Goal: Transaction & Acquisition: Register for event/course

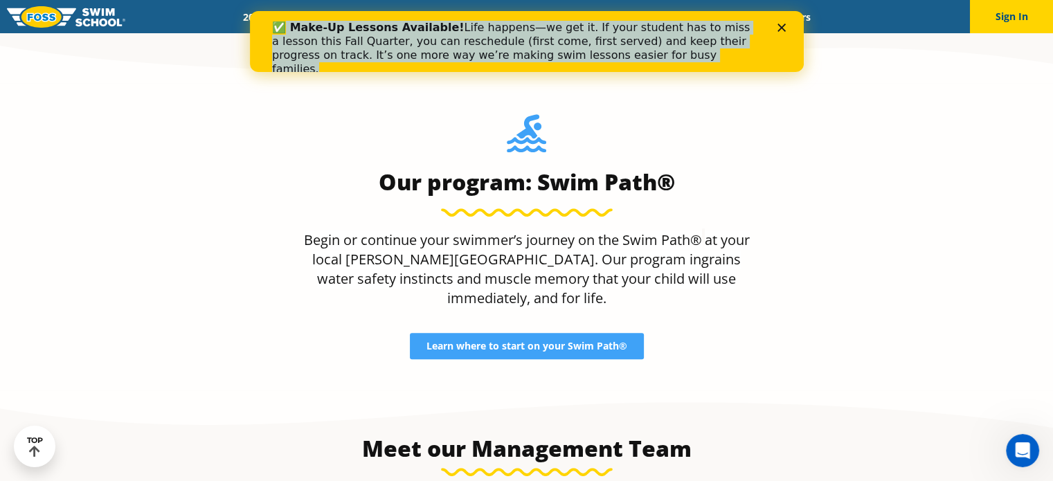
drag, startPoint x: 619, startPoint y: 55, endPoint x: 280, endPoint y: 33, distance: 339.8
click at [280, 33] on div "✅ Make-Up Lessons Available! Life happens—we get it. If your student has to mis…" at bounding box center [514, 48] width 487 height 55
click at [351, 39] on div "✅ Make-Up Lessons Available! Life happens—we get it. If your student has to mis…" at bounding box center [514, 48] width 487 height 55
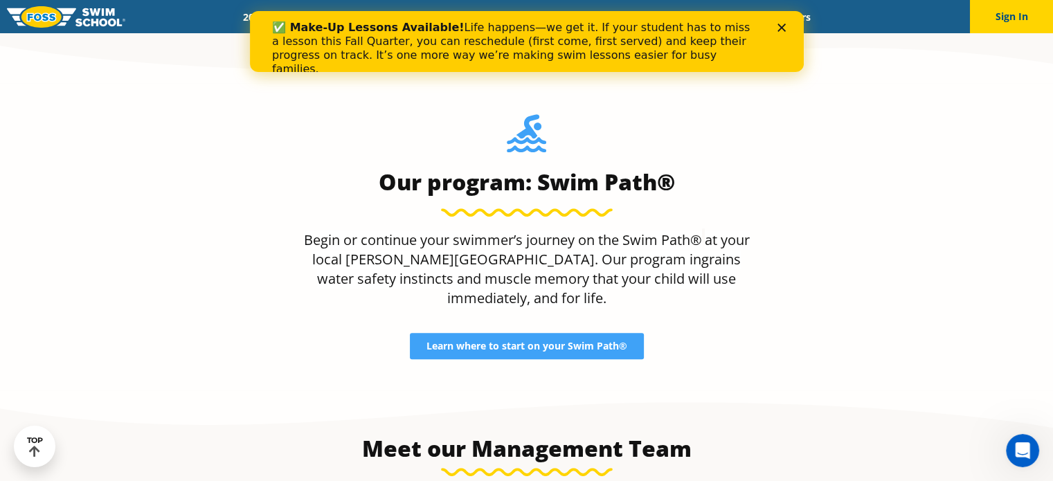
click at [316, 41] on div "✅ Make-Up Lessons Available! Life happens—we get it. If your student has to mis…" at bounding box center [514, 48] width 487 height 55
drag, startPoint x: 282, startPoint y: 33, endPoint x: 282, endPoint y: 46, distance: 13.9
click at [282, 33] on b "✅ Make-Up Lessons Available!" at bounding box center [367, 27] width 192 height 13
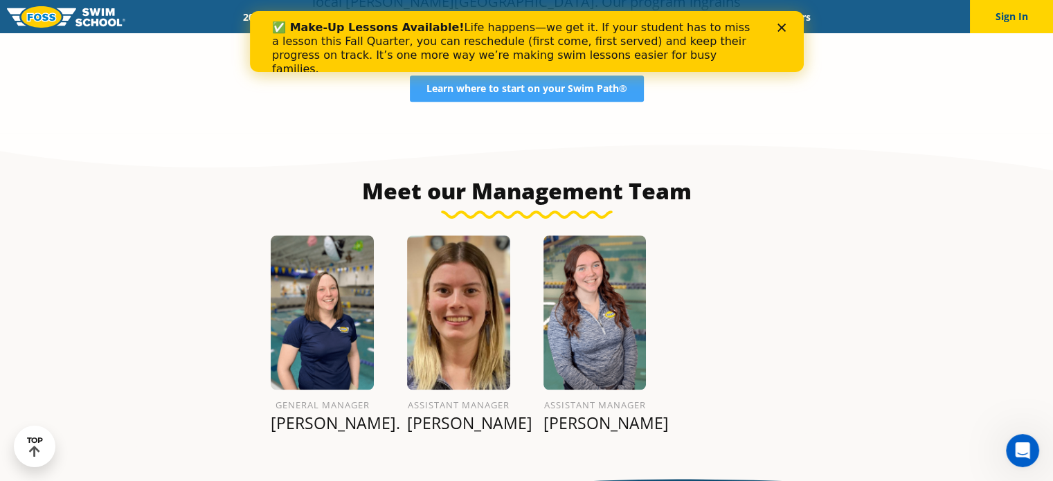
click at [782, 24] on icon "Close" at bounding box center [780, 28] width 8 height 8
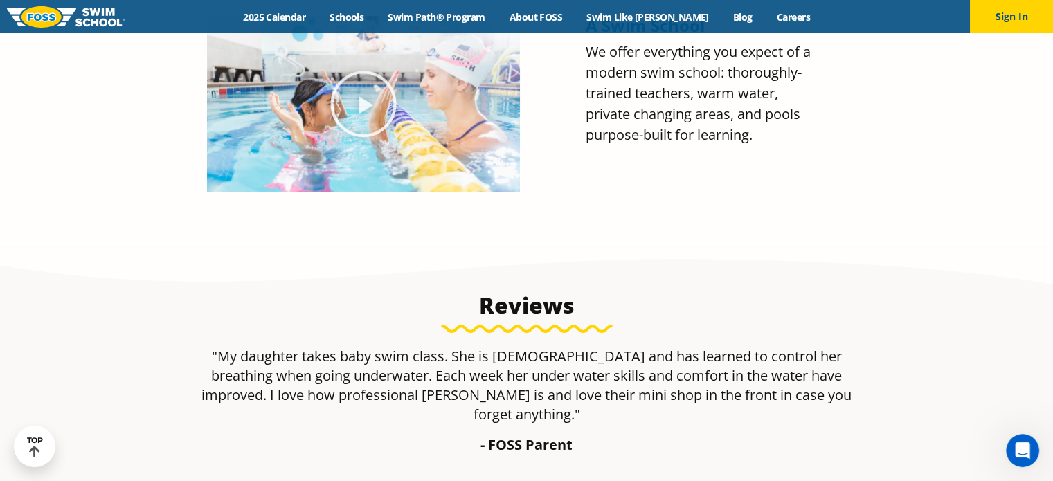
scroll to position [603, 0]
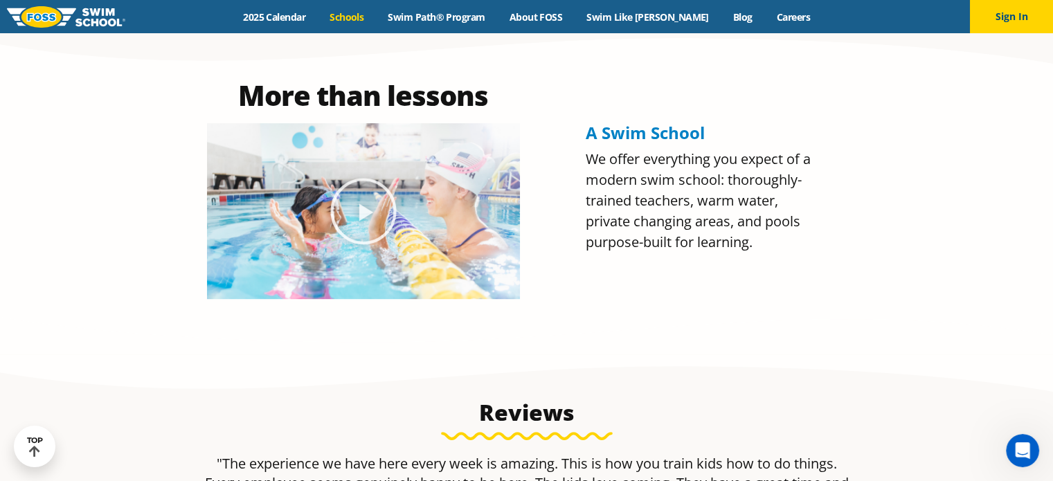
click at [371, 16] on link "Schools" at bounding box center [347, 16] width 58 height 13
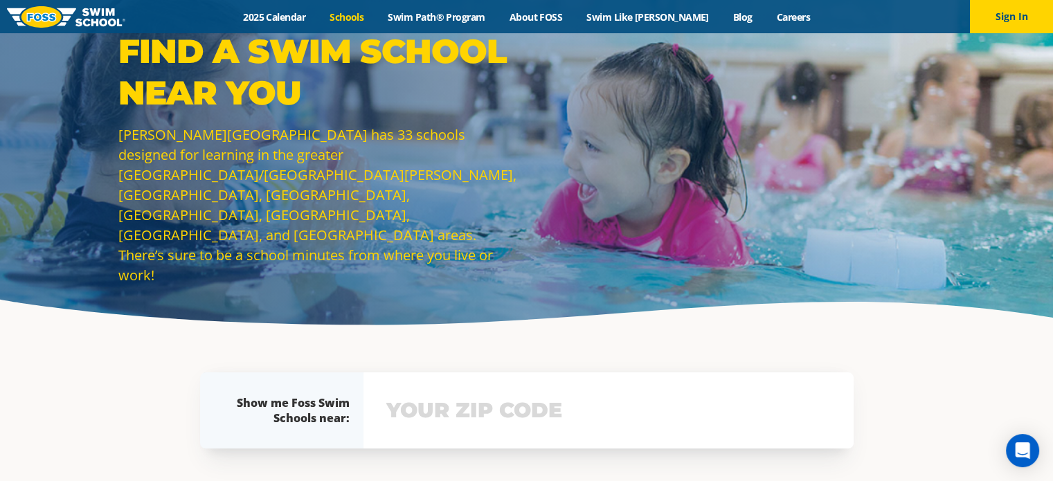
click at [459, 421] on input "text" at bounding box center [608, 410] width 451 height 40
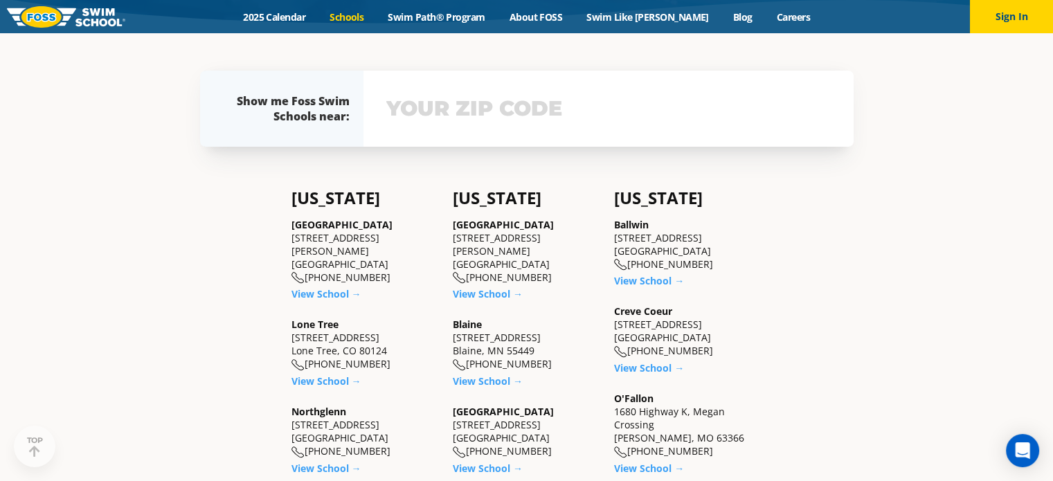
scroll to position [302, 0]
type input "55112"
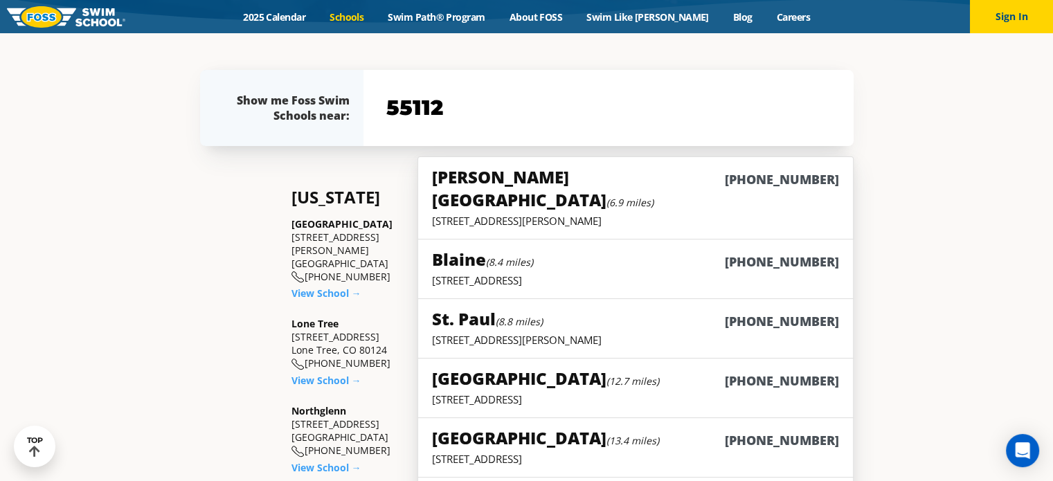
click at [670, 185] on div "Vadnais Heights (6.9 miles) (763) 244-3485" at bounding box center [635, 189] width 406 height 48
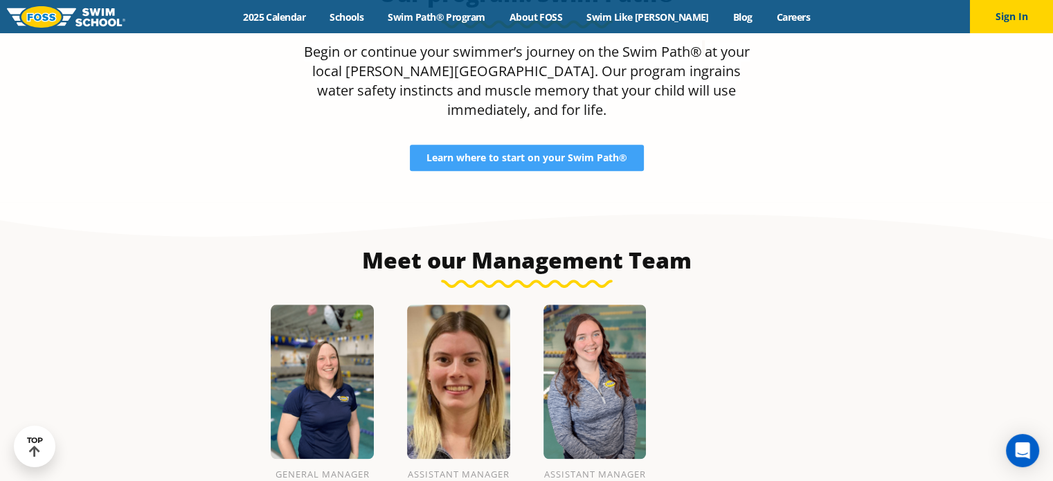
scroll to position [919, 0]
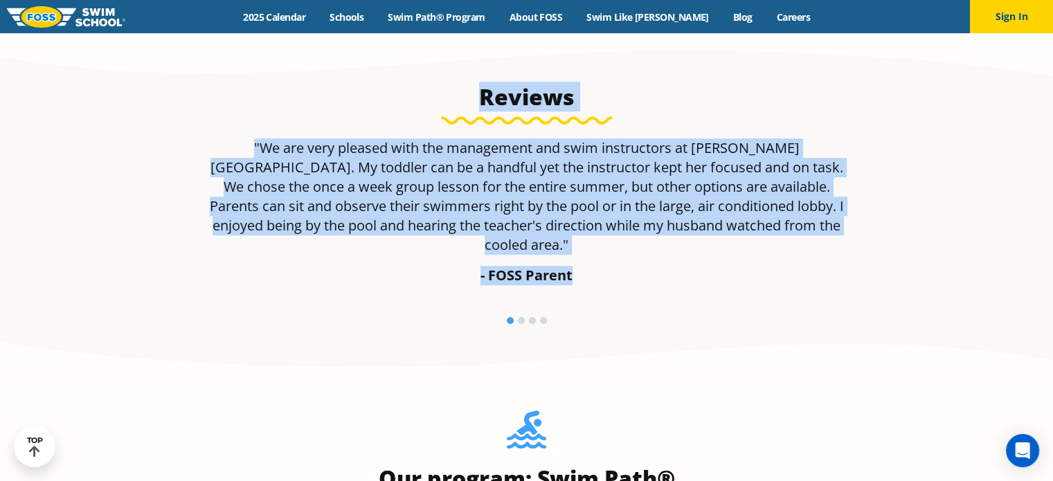
drag, startPoint x: 484, startPoint y: 91, endPoint x: 668, endPoint y: 271, distance: 257.4
click at [668, 271] on div "Reviews "We are very pleased with the management and swim instructors at [PERSO…" at bounding box center [526, 208] width 667 height 265
click at [662, 269] on div ""We are very pleased with the management and swim instructors at [PERSON_NAME][…" at bounding box center [526, 217] width 653 height 158
drag, startPoint x: 695, startPoint y: 269, endPoint x: 479, endPoint y: 95, distance: 277.5
click at [479, 95] on div "Reviews "We are very pleased with the management and swim instructors at [PERSO…" at bounding box center [526, 208] width 667 height 265
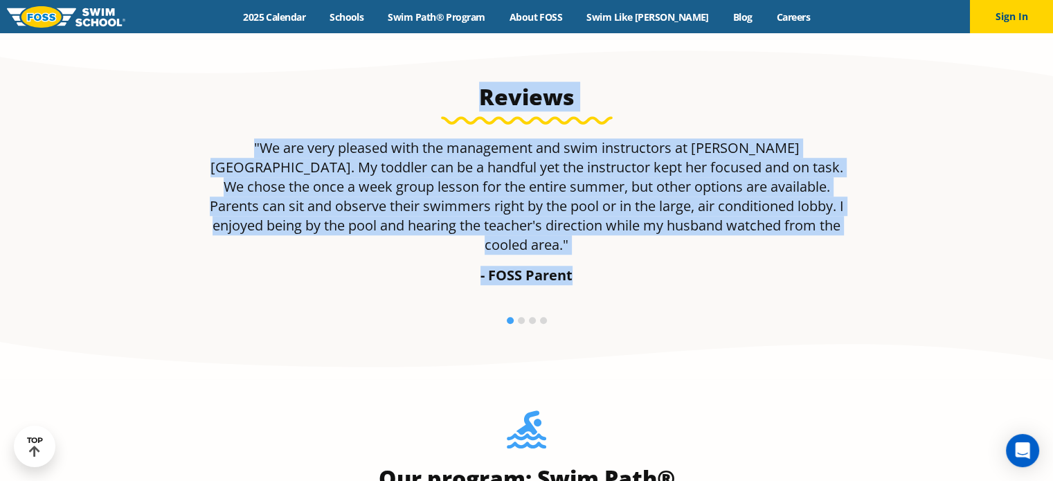
click at [468, 99] on h3 "Reviews" at bounding box center [526, 97] width 653 height 28
drag, startPoint x: 467, startPoint y: 89, endPoint x: 588, endPoint y: 267, distance: 214.8
click at [588, 267] on div "Reviews "We are very pleased with the management and swim instructors at [PERSO…" at bounding box center [526, 208] width 667 height 265
click at [620, 269] on div ""We are very pleased with the management and swim instructors at [PERSON_NAME][…" at bounding box center [526, 217] width 653 height 158
drag, startPoint x: 653, startPoint y: 273, endPoint x: 467, endPoint y: 107, distance: 249.0
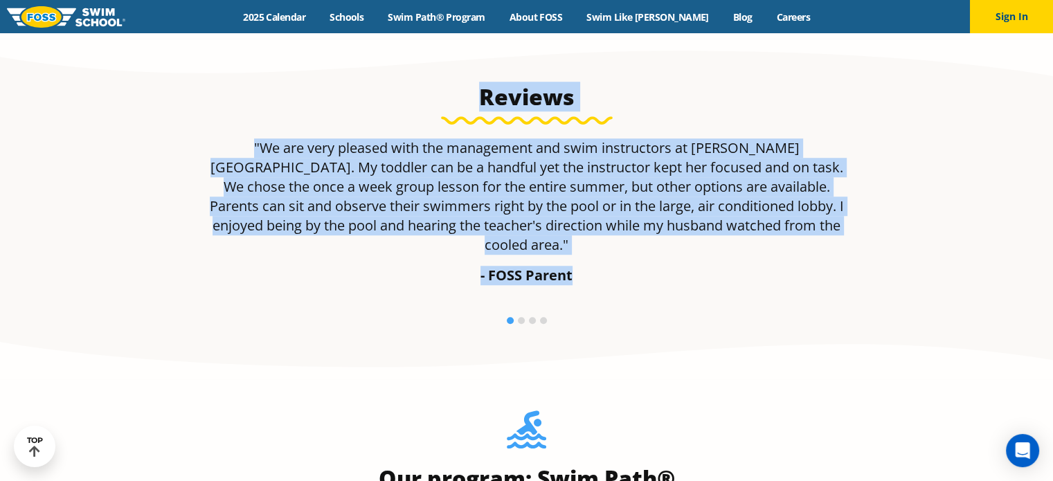
click at [467, 107] on div "Reviews "We are very pleased with the management and swim instructors at [PERSO…" at bounding box center [526, 208] width 667 height 265
click at [468, 100] on h3 "Reviews" at bounding box center [526, 97] width 653 height 28
drag, startPoint x: 468, startPoint y: 95, endPoint x: 601, endPoint y: 248, distance: 203.1
click at [583, 252] on div "Reviews "We are very pleased with the management and swim instructors at [PERSO…" at bounding box center [526, 208] width 667 height 265
click at [601, 266] on p "- FOSS Parent" at bounding box center [526, 275] width 653 height 19
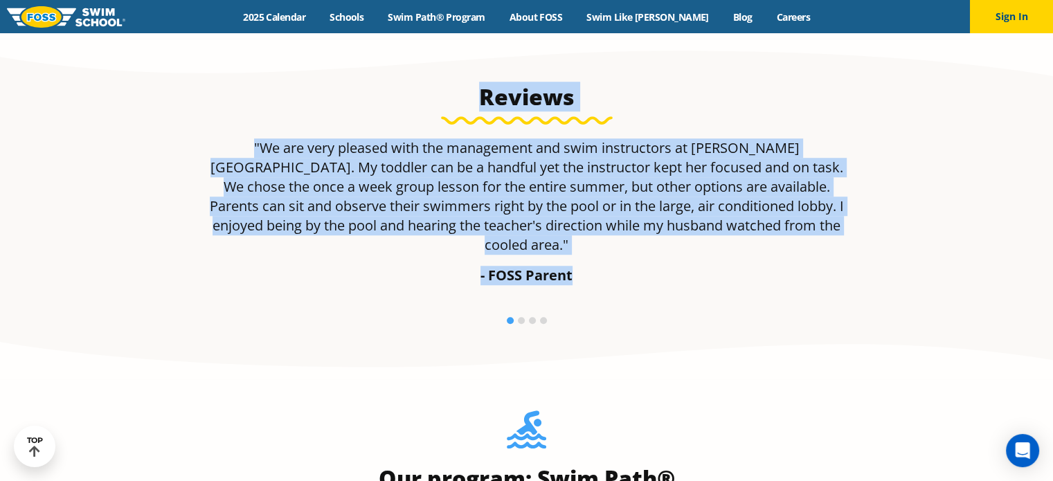
click at [476, 95] on h3 "Reviews" at bounding box center [526, 97] width 653 height 28
drag, startPoint x: 476, startPoint y: 93, endPoint x: 591, endPoint y: 260, distance: 202.5
click at [584, 251] on div "Reviews "We are very pleased with the management and swim instructors at [PERSO…" at bounding box center [526, 208] width 667 height 265
click at [591, 266] on p "- FOSS Parent" at bounding box center [526, 275] width 653 height 19
drag, startPoint x: 630, startPoint y: 268, endPoint x: 461, endPoint y: 102, distance: 236.4
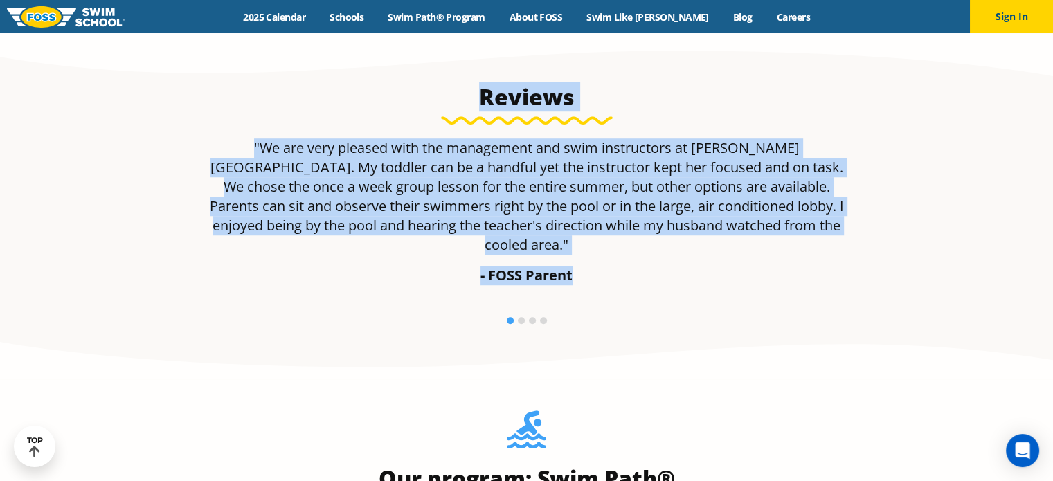
click at [446, 91] on div "Reviews "We are very pleased with the management and swim instructors at [PERSO…" at bounding box center [526, 208] width 667 height 265
click at [467, 106] on h3 "Reviews" at bounding box center [526, 97] width 653 height 28
click at [590, 188] on p ""We are very pleased with the management and swim instructors at [PERSON_NAME][…" at bounding box center [526, 196] width 653 height 116
drag, startPoint x: 814, startPoint y: 233, endPoint x: 511, endPoint y: 136, distance: 317.5
click at [473, 93] on div "Reviews "We are very pleased with the management and swim instructors at [PERSO…" at bounding box center [526, 208] width 667 height 265
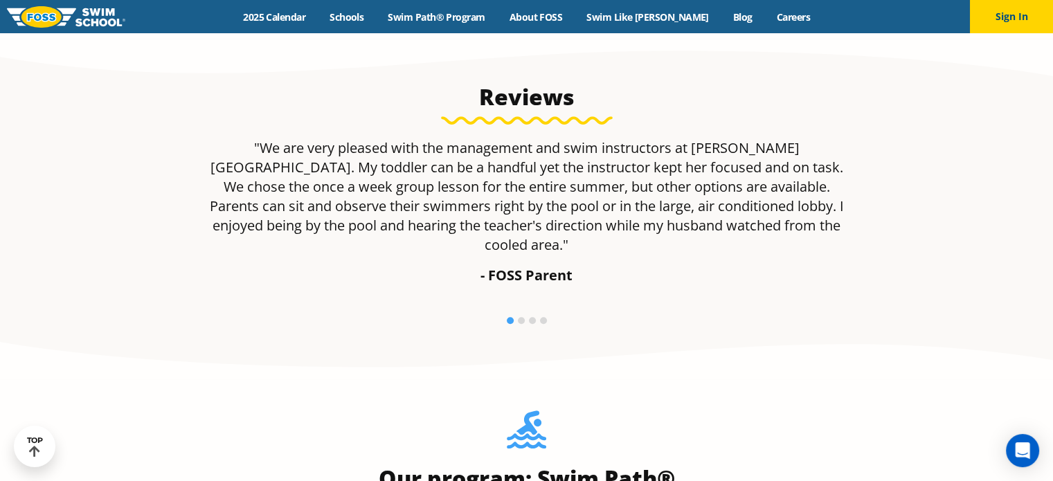
click at [751, 266] on div ""We are very pleased with the management and swim instructors at [PERSON_NAME][…" at bounding box center [526, 217] width 653 height 158
click at [823, 226] on p ""We are very pleased with the management and swim instructors at [PERSON_NAME][…" at bounding box center [526, 196] width 653 height 116
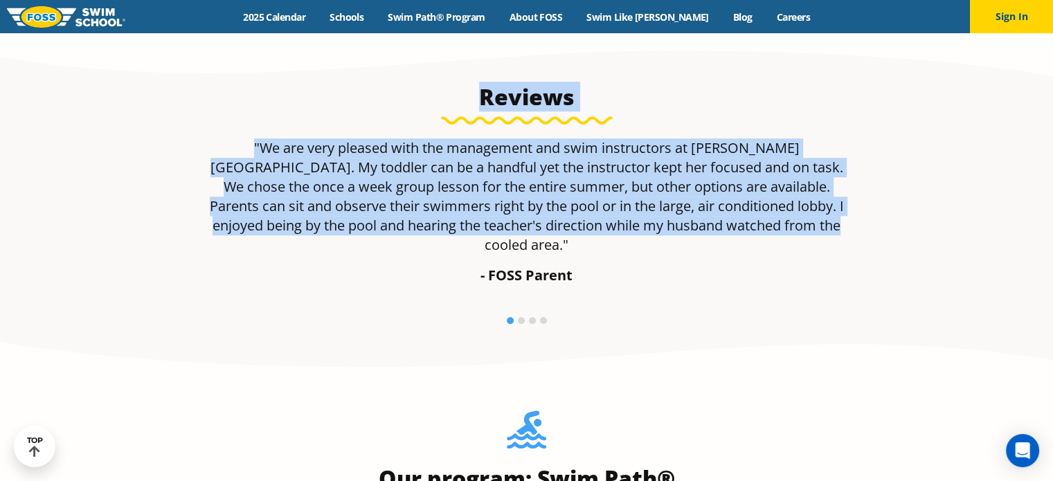
drag, startPoint x: 826, startPoint y: 229, endPoint x: 433, endPoint y: 105, distance: 411.5
click at [433, 105] on div "Reviews "We are very pleased with the management and swim instructors at [PERSO…" at bounding box center [526, 208] width 667 height 265
click at [473, 103] on h3 "Reviews" at bounding box center [526, 97] width 653 height 28
click at [482, 99] on h3 "Reviews" at bounding box center [526, 97] width 653 height 28
drag, startPoint x: 482, startPoint y: 95, endPoint x: 814, endPoint y: 239, distance: 362.0
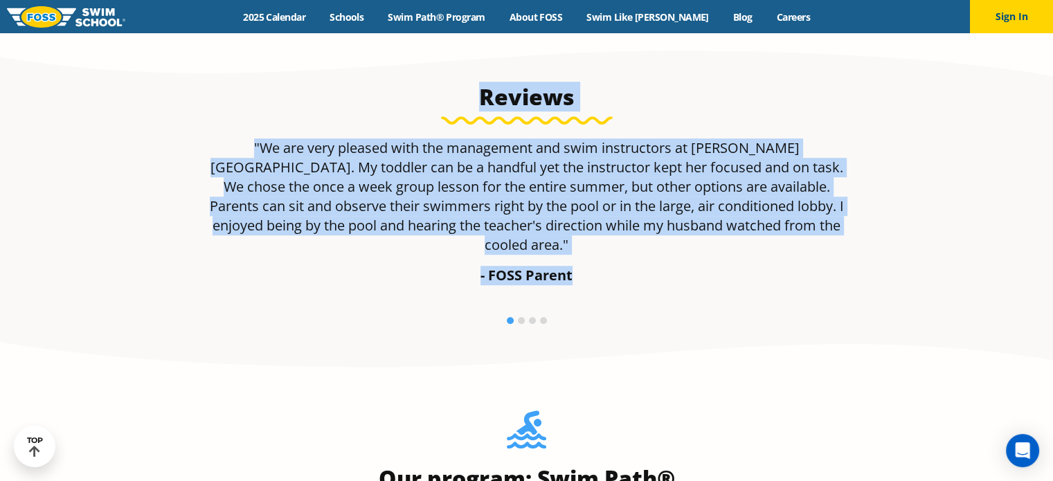
click at [814, 239] on div "Reviews "We are very pleased with the management and swim instructors at [PERSO…" at bounding box center [526, 208] width 667 height 265
click at [796, 224] on p ""We are very pleased with the management and swim instructors at [PERSON_NAME][…" at bounding box center [526, 196] width 653 height 116
click at [802, 246] on div ""We are very pleased with the management and swim instructors at [PERSON_NAME][…" at bounding box center [526, 211] width 653 height 147
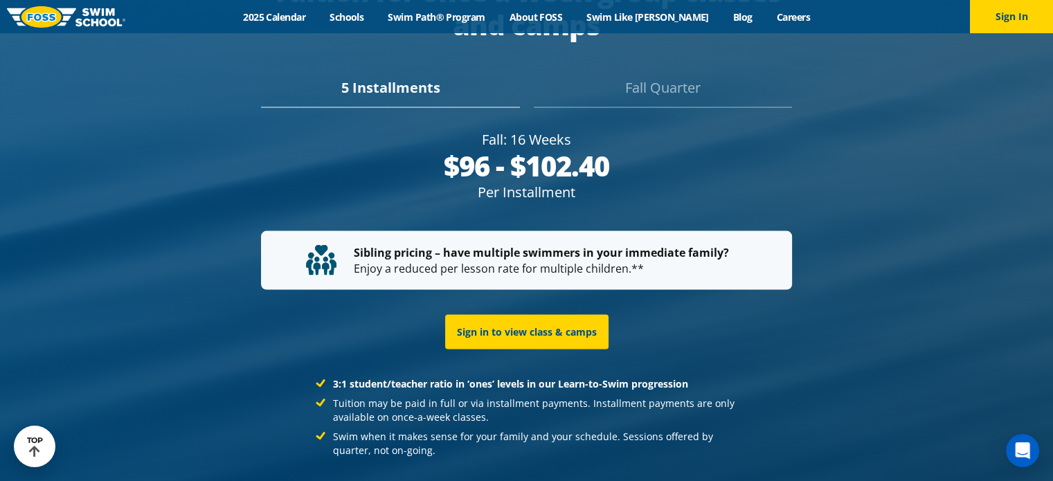
scroll to position [2630, 0]
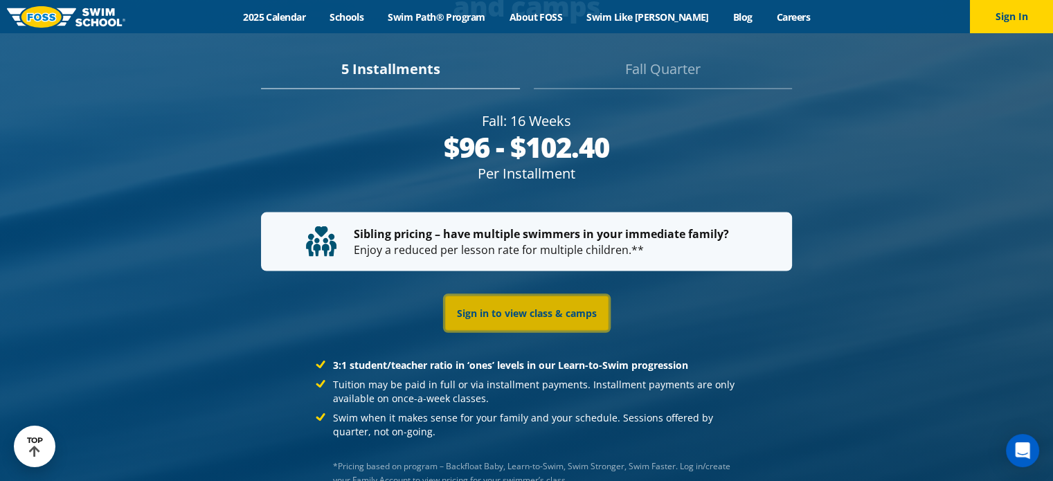
click at [527, 296] on link "Sign in to view class & camps" at bounding box center [526, 312] width 163 height 35
